Goal: Information Seeking & Learning: Learn about a topic

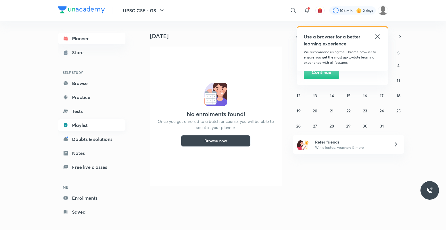
click at [92, 124] on link "Playlist" at bounding box center [91, 125] width 67 height 12
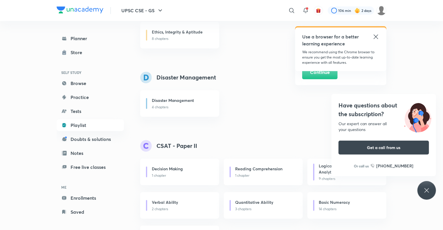
scroll to position [876, 0]
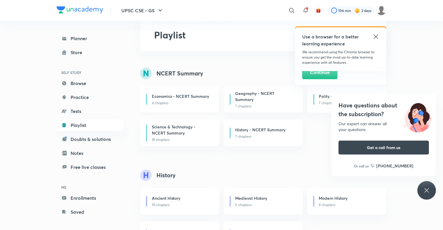
scroll to position [28, 0]
click at [271, 94] on h6 "Geography - NCERT Summary" at bounding box center [265, 95] width 58 height 12
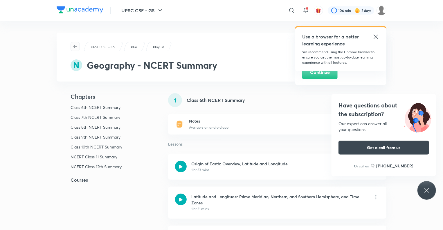
click at [73, 45] on icon "button" at bounding box center [75, 46] width 5 height 5
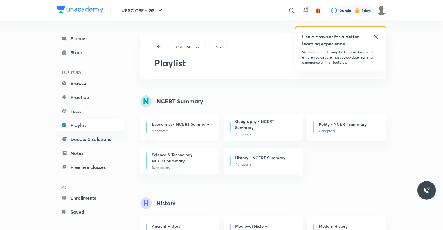
click at [185, 128] on p "4 chapters" at bounding box center [182, 130] width 60 height 5
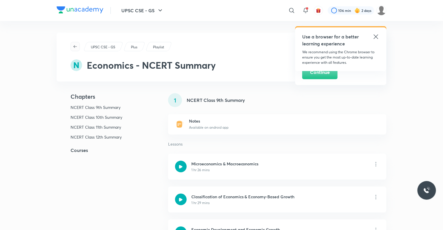
click at [74, 44] on icon "button" at bounding box center [75, 46] width 5 height 5
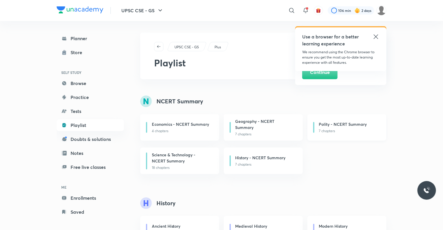
click at [330, 123] on h6 "Polity - NCERT Summary" at bounding box center [343, 124] width 48 height 6
click at [347, 127] on div "Polity - NCERT Summary" at bounding box center [349, 124] width 60 height 7
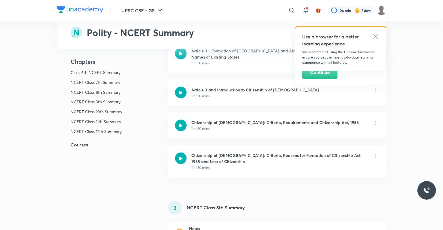
scroll to position [454, 0]
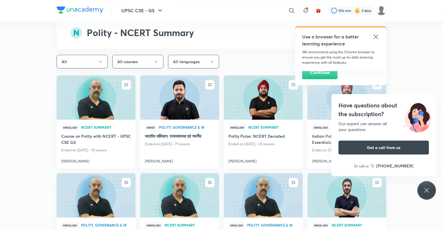
click at [260, 120] on div "Hinglish NCERT Summary Polity Pulse: NCERT Decoded Ended on Sep 30, 2025 • 35 l…" at bounding box center [263, 143] width 79 height 49
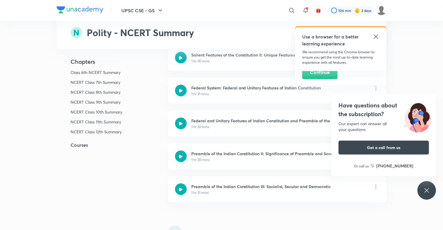
scroll to position [0, 0]
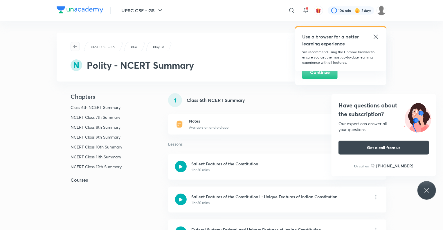
click at [75, 47] on icon "button" at bounding box center [75, 46] width 5 height 5
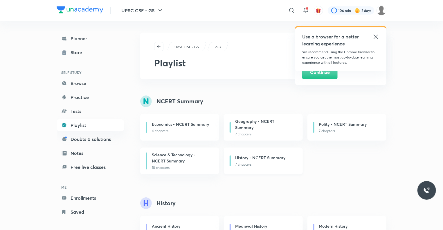
click at [258, 162] on p "7 chapters" at bounding box center [266, 164] width 60 height 5
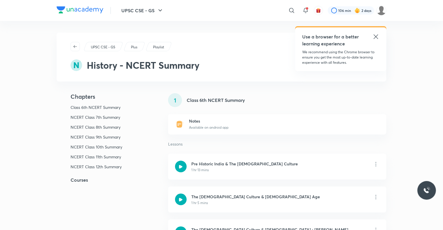
click at [262, 153] on div "1 Class 6th NCERT Summary Notes Available on android app Lessons Pre Historic I…" at bounding box center [277, 208] width 218 height 230
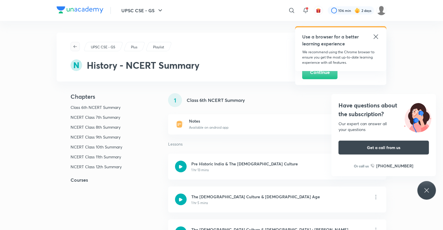
click at [76, 46] on icon "button" at bounding box center [75, 46] width 5 height 5
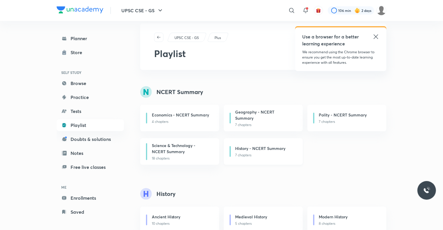
scroll to position [10, 0]
click at [172, 155] on p "18 chapters" at bounding box center [182, 157] width 60 height 5
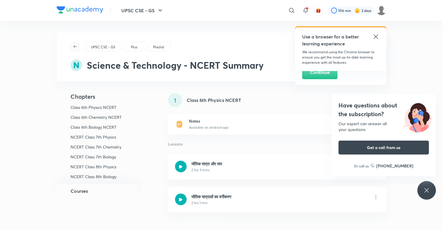
click at [74, 47] on icon "button" at bounding box center [75, 46] width 5 height 5
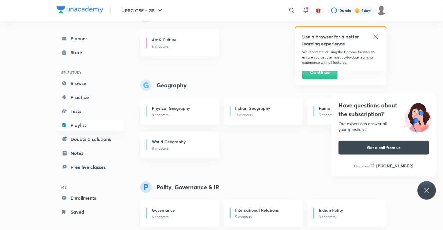
scroll to position [288, 0]
click at [163, 113] on p "8 chapters" at bounding box center [182, 114] width 60 height 5
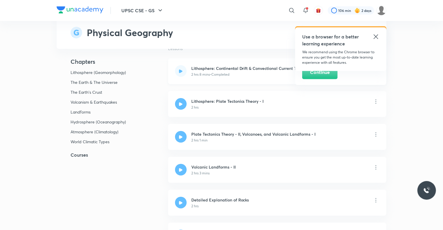
scroll to position [96, 0]
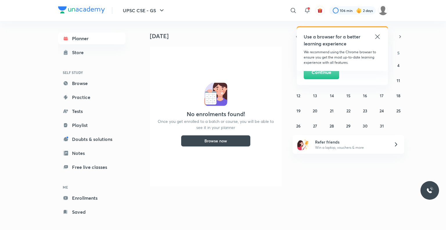
click at [380, 35] on icon at bounding box center [377, 36] width 7 height 7
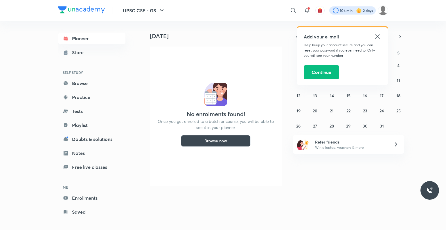
click at [370, 9] on div at bounding box center [352, 10] width 46 height 8
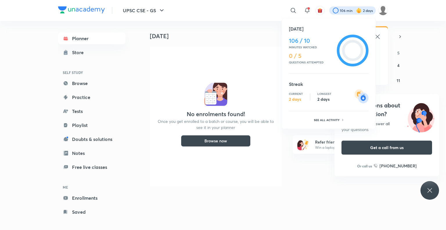
click at [256, 68] on div at bounding box center [223, 115] width 446 height 230
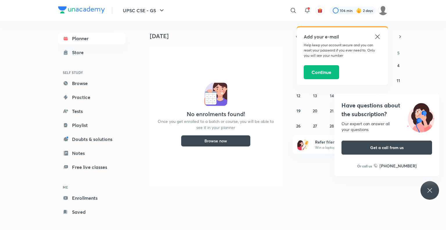
click at [430, 188] on icon at bounding box center [429, 190] width 7 height 7
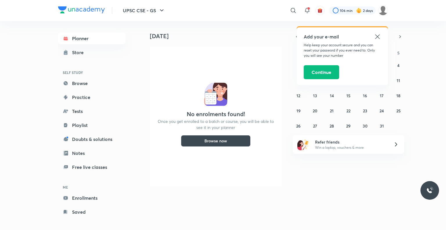
click at [396, 145] on icon at bounding box center [396, 144] width 7 height 7
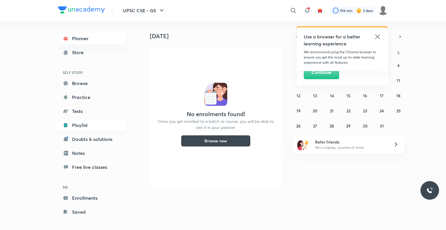
click at [86, 124] on link "Playlist" at bounding box center [91, 125] width 67 height 12
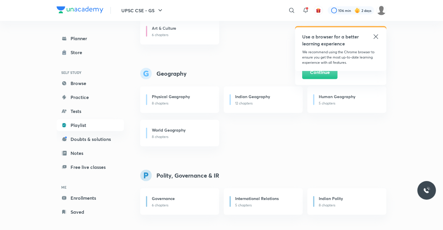
scroll to position [300, 0]
click at [187, 98] on h6 "Physical Geography" at bounding box center [171, 96] width 38 height 6
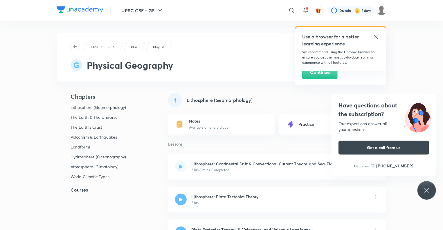
click at [74, 46] on icon "button" at bounding box center [75, 46] width 3 height 3
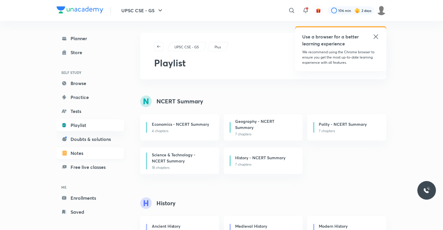
click at [84, 154] on link "Notes" at bounding box center [90, 153] width 67 height 12
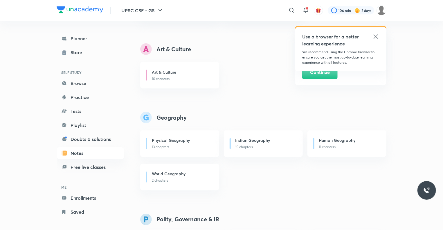
scroll to position [422, 0]
click at [163, 136] on h6 "Physical Geography" at bounding box center [171, 139] width 38 height 6
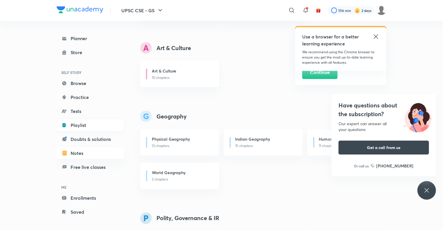
click at [83, 124] on link "Playlist" at bounding box center [90, 125] width 67 height 12
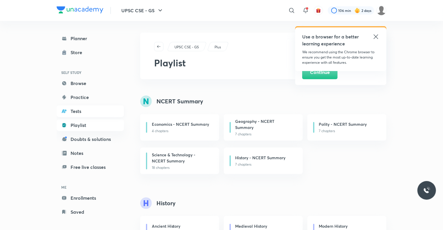
click at [73, 109] on link "Tests" at bounding box center [90, 111] width 67 height 12
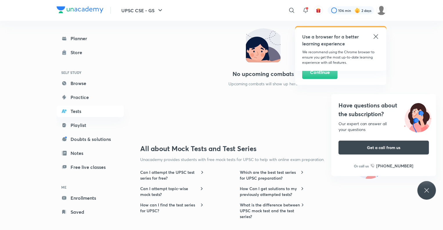
scroll to position [453, 0]
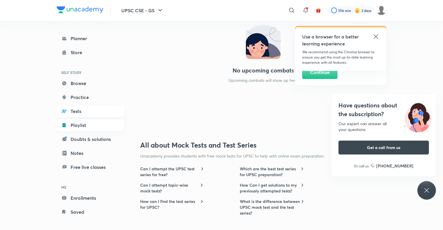
click at [81, 123] on link "Playlist" at bounding box center [90, 125] width 67 height 12
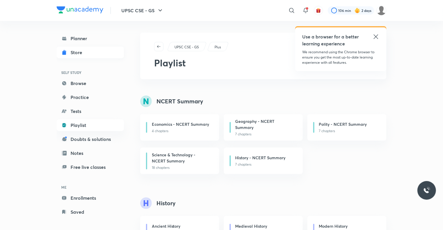
click at [74, 51] on div "Store" at bounding box center [78, 52] width 15 height 7
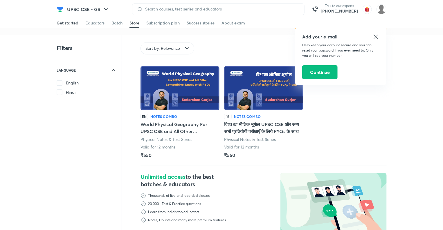
click at [67, 19] on link "Get started" at bounding box center [68, 22] width 22 height 9
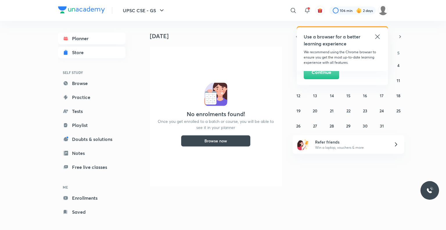
click at [85, 55] on div "Store" at bounding box center [79, 52] width 15 height 7
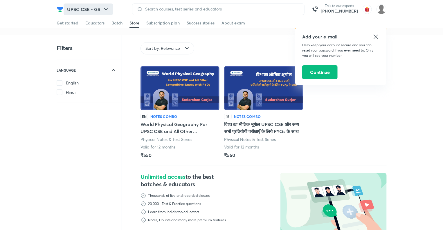
click at [106, 8] on icon "button" at bounding box center [106, 9] width 7 height 7
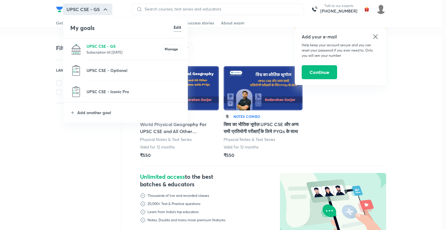
click at [99, 47] on p "UPSC CSE - GS" at bounding box center [124, 46] width 75 height 6
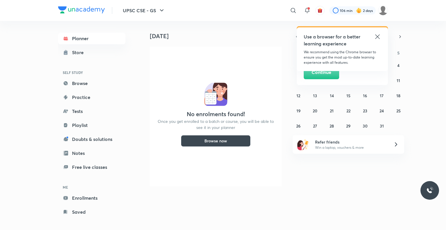
click at [212, 140] on button "Browse now" at bounding box center [216, 141] width 70 height 12
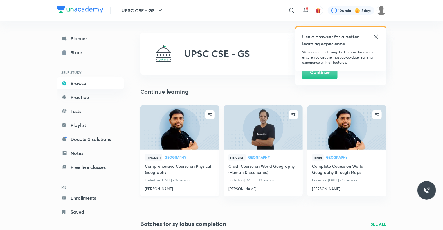
click at [189, 176] on p "Ended on [DATE] • 27 lessons" at bounding box center [180, 180] width 70 height 8
click at [187, 181] on p "Ended on [DATE] • 27 lessons" at bounding box center [180, 180] width 70 height 8
click at [210, 114] on icon "button" at bounding box center [210, 115] width 6 height 6
click at [204, 114] on img at bounding box center [179, 127] width 80 height 45
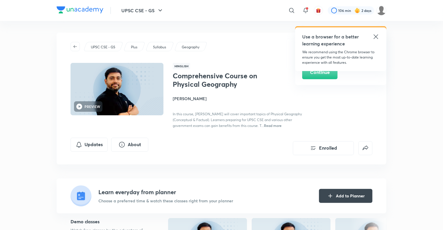
click at [377, 35] on icon at bounding box center [376, 36] width 4 height 4
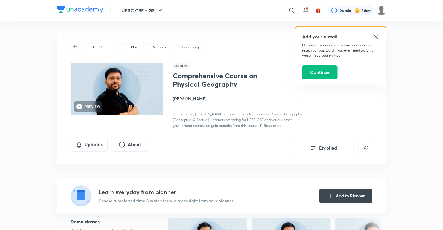
click at [377, 35] on icon at bounding box center [376, 36] width 4 height 4
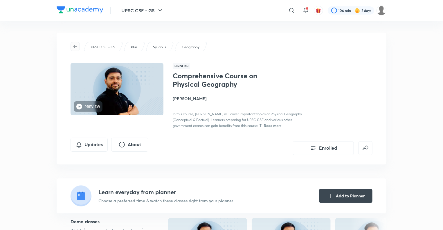
click at [77, 45] on icon "button" at bounding box center [75, 46] width 5 height 5
click at [162, 47] on p "Syllabus" at bounding box center [159, 46] width 13 height 5
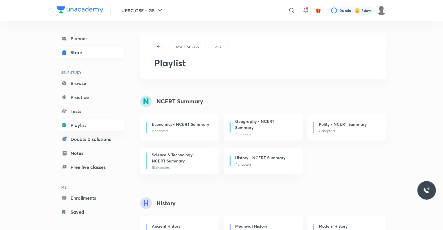
click at [105, 52] on link "Store" at bounding box center [90, 52] width 67 height 12
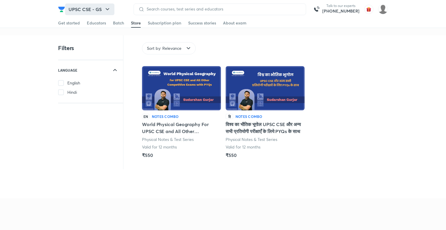
click at [106, 8] on icon "button" at bounding box center [107, 9] width 3 height 2
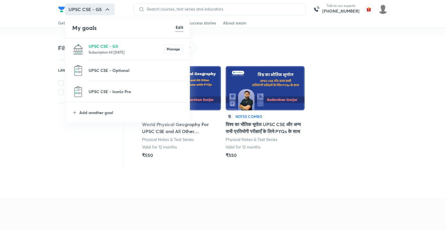
click at [109, 49] on p "Subscription till [DATE]" at bounding box center [126, 52] width 75 height 6
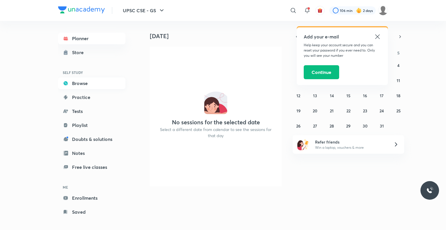
click at [91, 86] on link "Browse" at bounding box center [91, 83] width 67 height 12
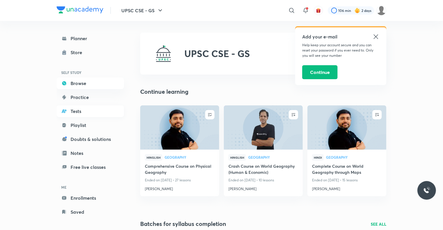
click at [84, 109] on link "Tests" at bounding box center [90, 111] width 67 height 12
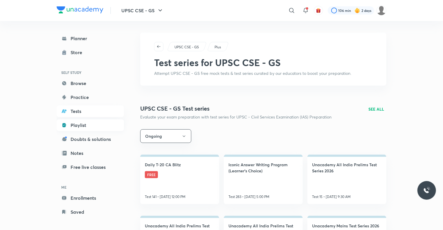
click at [83, 122] on link "Playlist" at bounding box center [90, 125] width 67 height 12
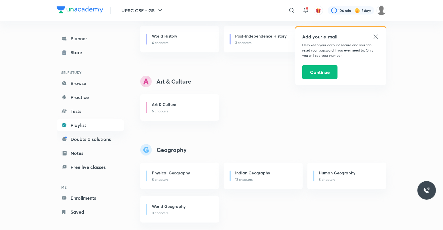
scroll to position [224, 0]
click at [160, 110] on p "6 chapters" at bounding box center [182, 109] width 60 height 5
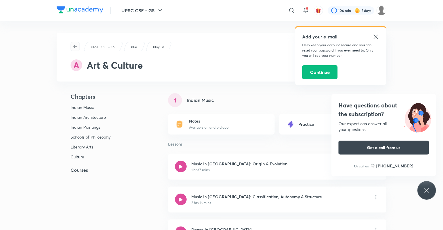
click at [75, 46] on icon "button" at bounding box center [75, 46] width 3 height 3
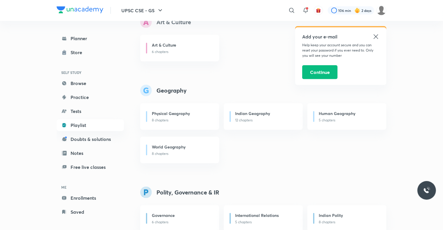
scroll to position [282, 0]
click at [173, 116] on h6 "Physical Geography" at bounding box center [171, 113] width 38 height 6
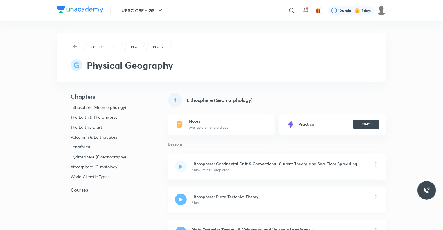
click at [224, 198] on h6 "Lithosphere: Plate Tectonics Theory - I" at bounding box center [227, 196] width 73 height 6
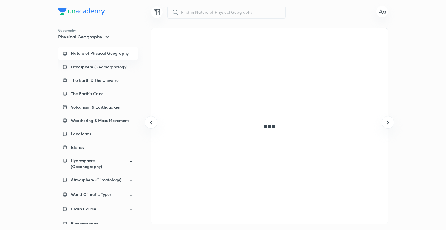
click at [105, 54] on p "Nature of Physical Geography" at bounding box center [100, 53] width 58 height 5
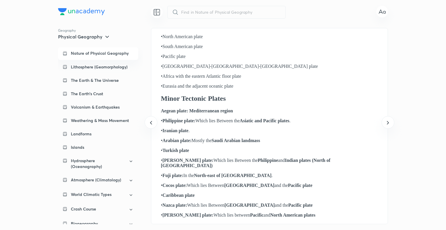
click at [124, 50] on div "Nature of Physical Geography" at bounding box center [98, 53] width 80 height 13
click at [77, 51] on p "Nature of Physical Geography" at bounding box center [100, 53] width 58 height 5
click at [387, 124] on icon at bounding box center [388, 122] width 7 height 7
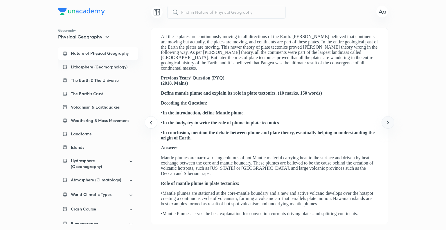
click at [387, 124] on icon at bounding box center [388, 122] width 7 height 7
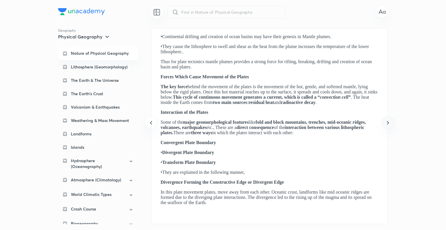
click at [387, 124] on icon at bounding box center [388, 122] width 7 height 7
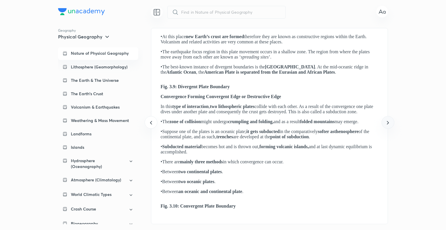
click at [387, 124] on icon at bounding box center [388, 122] width 7 height 7
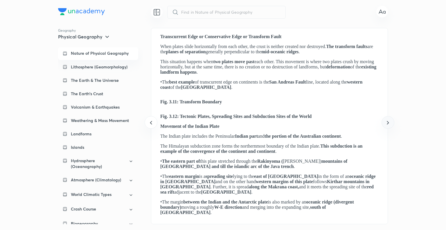
click at [387, 124] on icon at bounding box center [388, 122] width 7 height 7
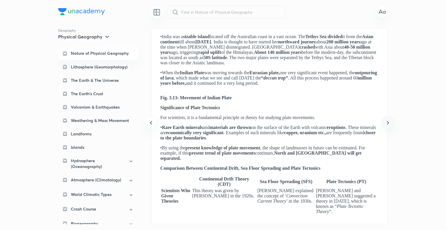
click at [387, 124] on icon at bounding box center [388, 122] width 7 height 7
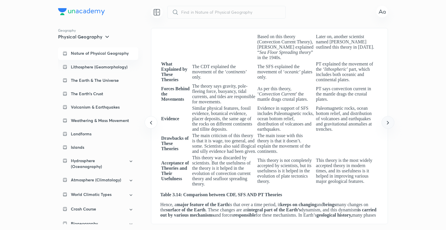
click at [387, 124] on icon at bounding box center [388, 122] width 7 height 7
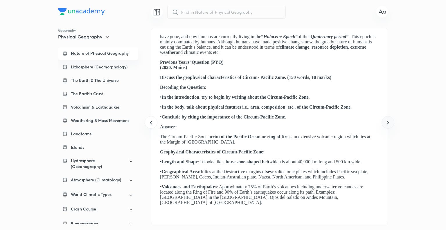
click at [387, 124] on icon at bounding box center [388, 122] width 7 height 7
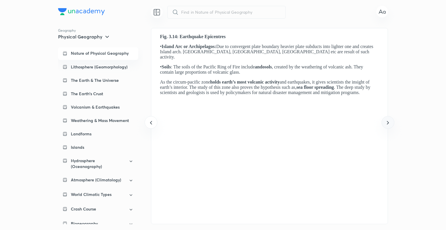
click at [387, 124] on icon at bounding box center [388, 122] width 7 height 7
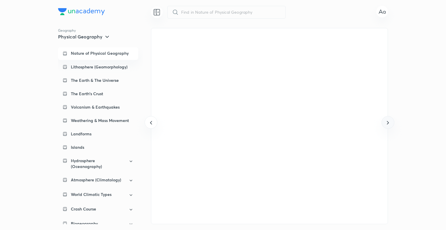
click at [387, 124] on icon at bounding box center [388, 122] width 7 height 7
click at [115, 65] on p "Lithosphere (Geomorphology)" at bounding box center [99, 67] width 57 height 6
click at [115, 65] on p "Lithosphere (Geomorphology)" at bounding box center [99, 66] width 57 height 5
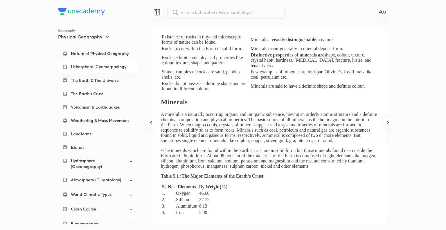
scroll to position [0, 0]
click at [153, 122] on icon at bounding box center [151, 122] width 7 height 7
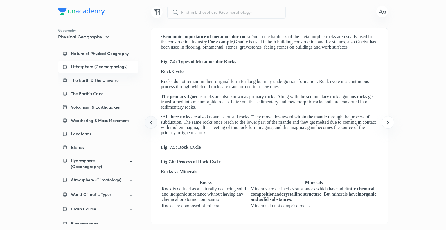
click at [153, 122] on icon at bounding box center [151, 122] width 7 height 7
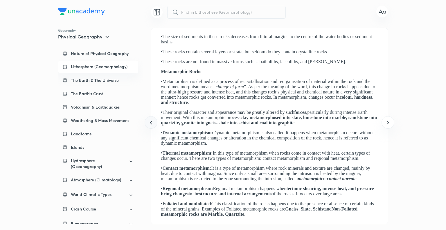
click at [153, 122] on icon at bounding box center [151, 122] width 7 height 7
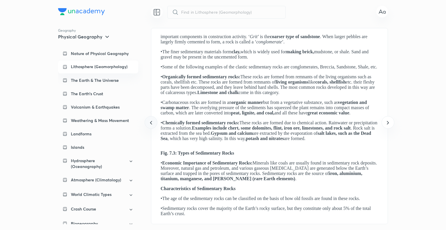
click at [153, 122] on icon at bounding box center [151, 122] width 7 height 7
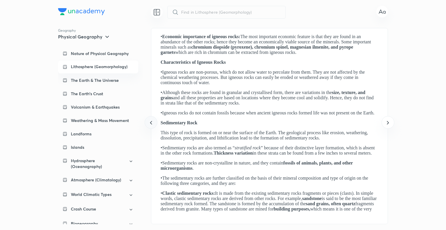
click at [153, 122] on icon at bounding box center [151, 122] width 7 height 7
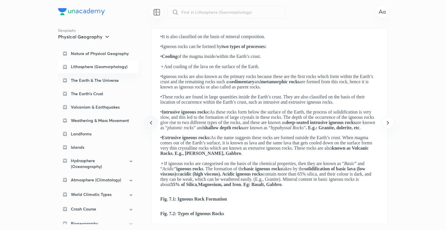
click at [152, 120] on icon at bounding box center [151, 122] width 7 height 7
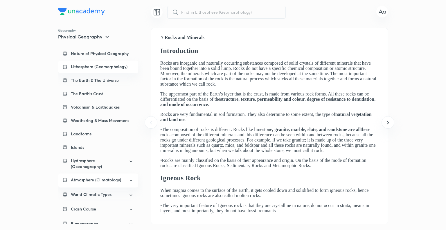
scroll to position [7, 0]
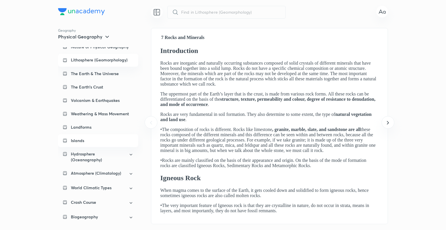
click at [91, 141] on div "Islands" at bounding box center [102, 140] width 63 height 6
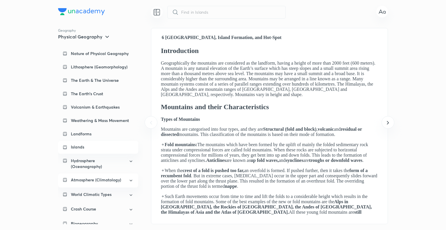
scroll to position [0, 0]
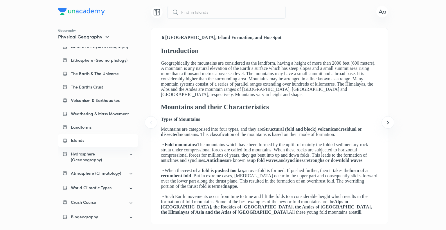
click at [104, 37] on icon at bounding box center [107, 36] width 7 height 7
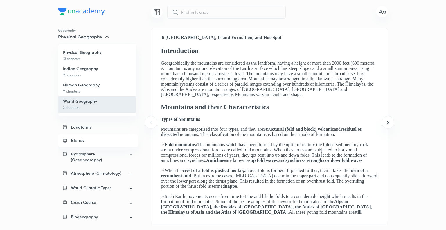
click at [94, 100] on p "World Geography" at bounding box center [80, 100] width 34 height 5
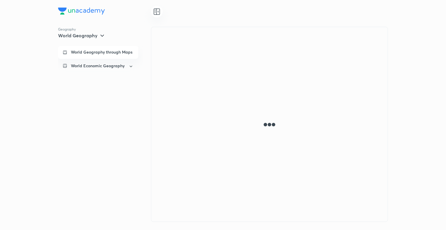
click at [111, 51] on p "World Geography through Maps" at bounding box center [102, 51] width 62 height 5
click at [114, 59] on div "World Economic Geography" at bounding box center [98, 66] width 80 height 14
click at [101, 35] on icon at bounding box center [102, 35] width 7 height 7
